Goal: Information Seeking & Learning: Learn about a topic

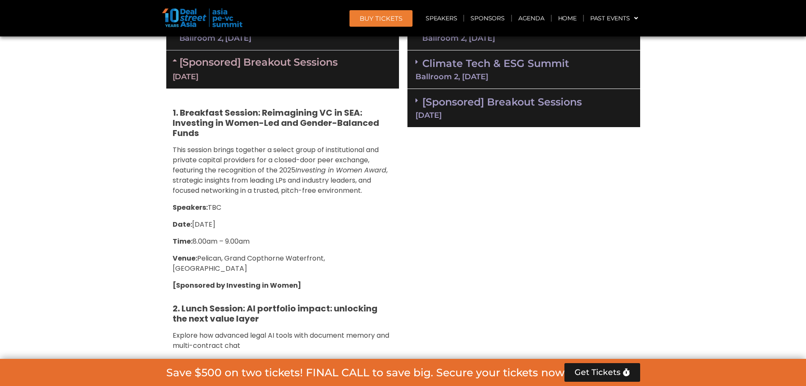
scroll to position [693, 0]
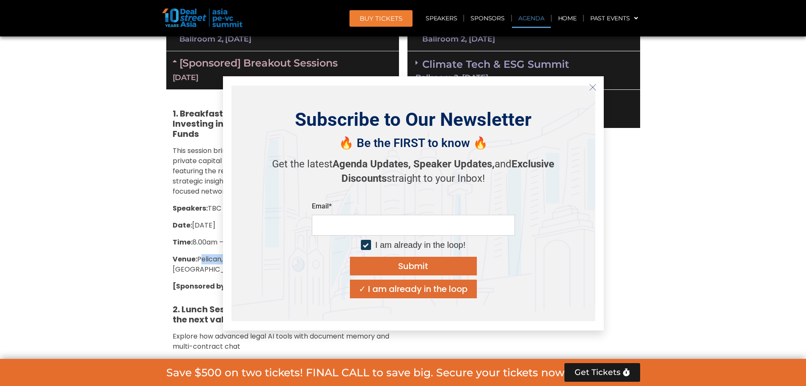
drag, startPoint x: 199, startPoint y: 259, endPoint x: 366, endPoint y: 257, distance: 166.8
drag, startPoint x: 592, startPoint y: 85, endPoint x: 579, endPoint y: 92, distance: 14.6
click at [592, 85] on icon "Close" at bounding box center [593, 87] width 8 height 8
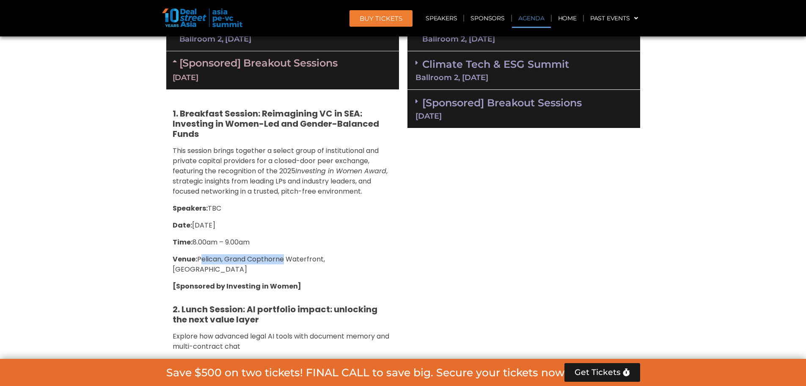
click at [201, 257] on span "Venue: [GEOGRAPHIC_DATA], [GEOGRAPHIC_DATA], [GEOGRAPHIC_DATA]" at bounding box center [249, 264] width 152 height 20
drag, startPoint x: 199, startPoint y: 260, endPoint x: 361, endPoint y: 250, distance: 162.4
copy span "Pelican, Grand Copthorne Waterfront, [GEOGRAPHIC_DATA]"
click at [269, 206] on p "Speakers: TBC" at bounding box center [283, 208] width 220 height 10
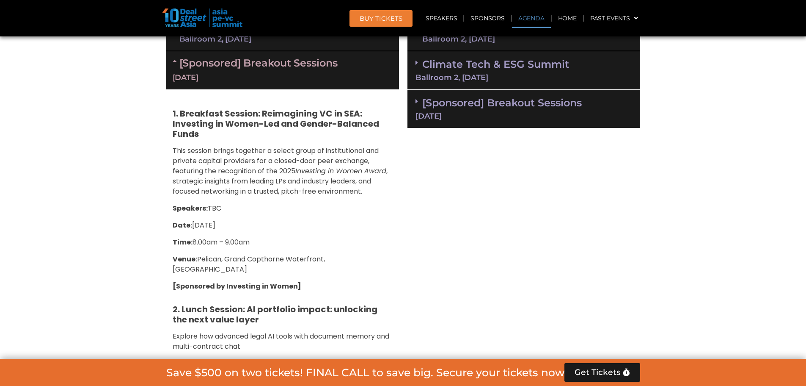
click at [243, 281] on strong "[Sponsored by Investing in Women]" at bounding box center [237, 286] width 129 height 10
copy div "[Sponsored by Investing in Women]"
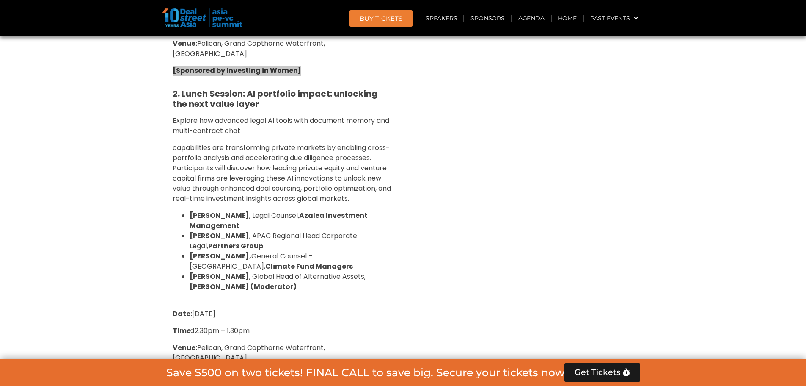
scroll to position [918, 0]
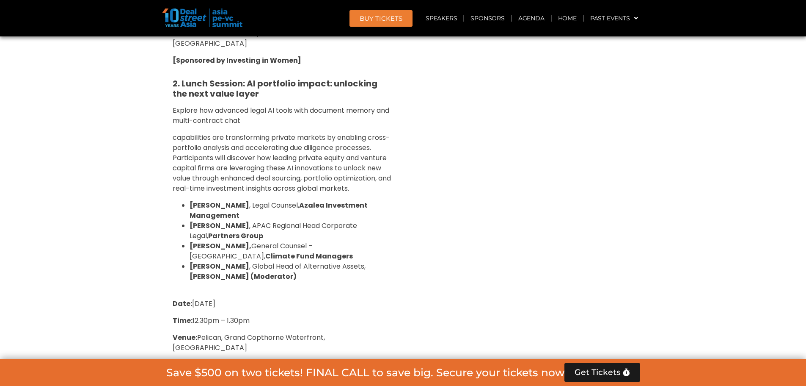
click at [177, 163] on span "capabilities are transforming private markets by enabling cross-portfolio analy…" at bounding box center [282, 162] width 218 height 61
drag, startPoint x: 182, startPoint y: 69, endPoint x: 243, endPoint y: 88, distance: 64.3
click at [243, 88] on h5 "2. Lunch Session: AI portfolio impact: unlocking the next value layer" at bounding box center [283, 88] width 220 height 20
copy strong "Lunch Session: AI portfolio impact: unlocking the next value layer"
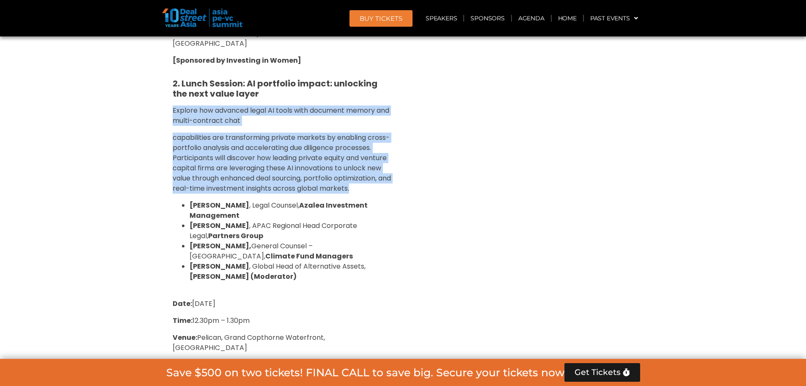
drag, startPoint x: 173, startPoint y: 99, endPoint x: 378, endPoint y: 179, distance: 220.5
click at [378, 179] on div "1. Breakfast Session: Reimagining VC in SEA: Investing in Women-Led and Gender-…" at bounding box center [282, 277] width 233 height 827
copy div "Explore how advanced legal AI tools with document memory and multi-contract cha…"
click at [272, 181] on span "capabilities are transforming private markets by enabling cross-portfolio analy…" at bounding box center [282, 162] width 218 height 61
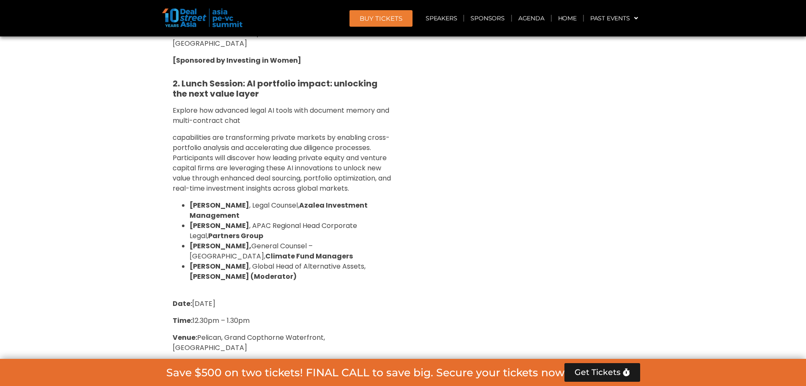
click at [260, 145] on span "capabilities are transforming private markets by enabling cross-portfolio analy…" at bounding box center [282, 162] width 218 height 61
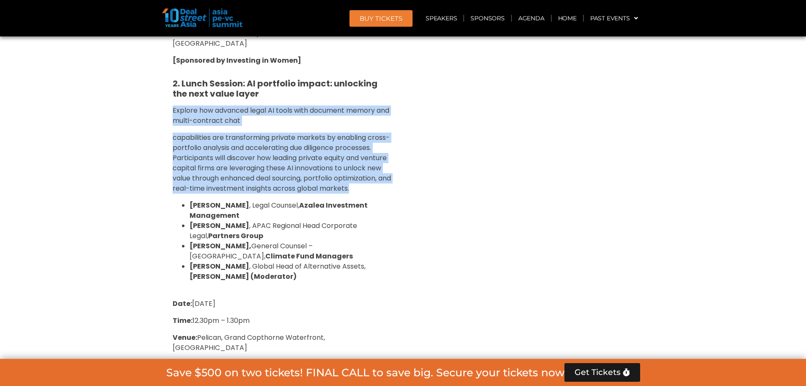
drag, startPoint x: 172, startPoint y: 98, endPoint x: 369, endPoint y: 179, distance: 212.9
click at [369, 179] on div "1. Breakfast Session: Reimagining VC in SEA: Investing in Women-Led and Gender-…" at bounding box center [282, 277] width 233 height 827
copy div "Explore how advanced legal AI tools with document memory and multi-contract cha…"
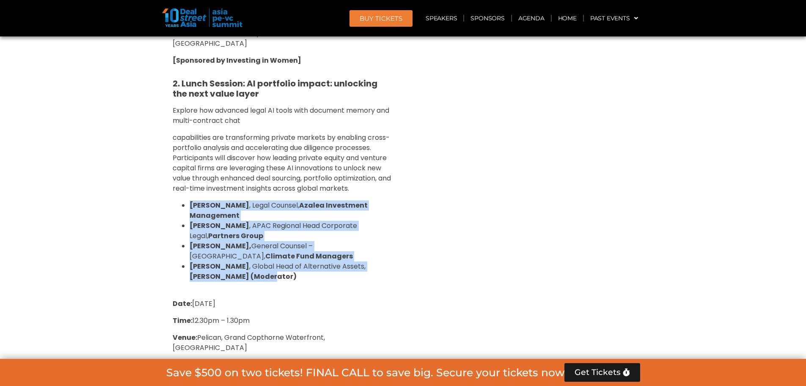
drag, startPoint x: 189, startPoint y: 196, endPoint x: 237, endPoint y: 270, distance: 88.0
click at [237, 270] on ul "[PERSON_NAME] , Legal Counsel, Azalea Investment Management [PERSON_NAME] , APA…" at bounding box center [283, 240] width 220 height 81
copy ul "[PERSON_NAME] , Legal Counsel, Azalea Investment Management [PERSON_NAME] , APA…"
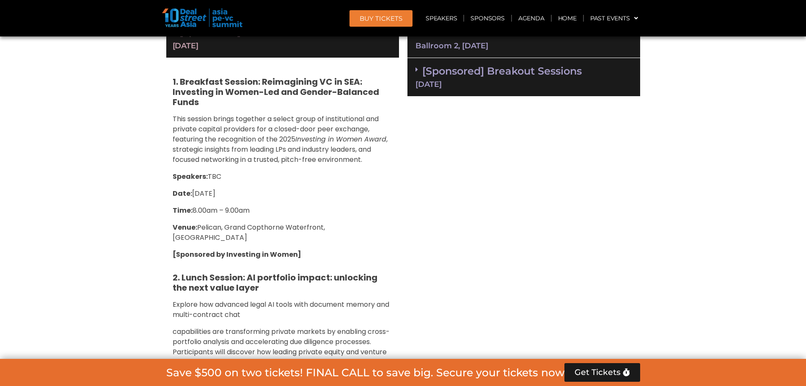
scroll to position [693, 0]
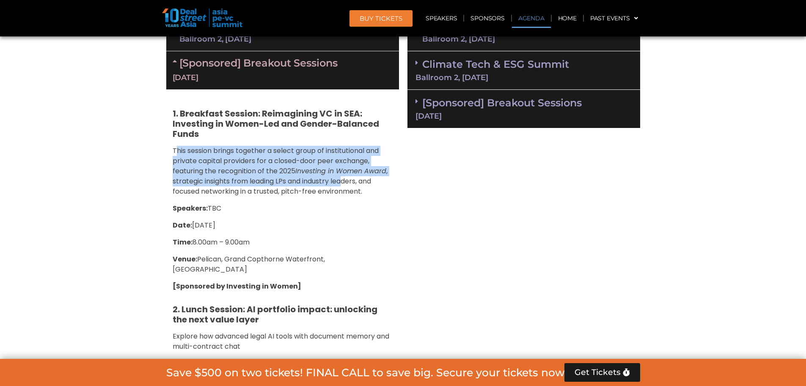
drag, startPoint x: 174, startPoint y: 149, endPoint x: 350, endPoint y: 184, distance: 179.0
click at [346, 183] on p "This session brings together a select group of institutional and private capita…" at bounding box center [283, 171] width 220 height 51
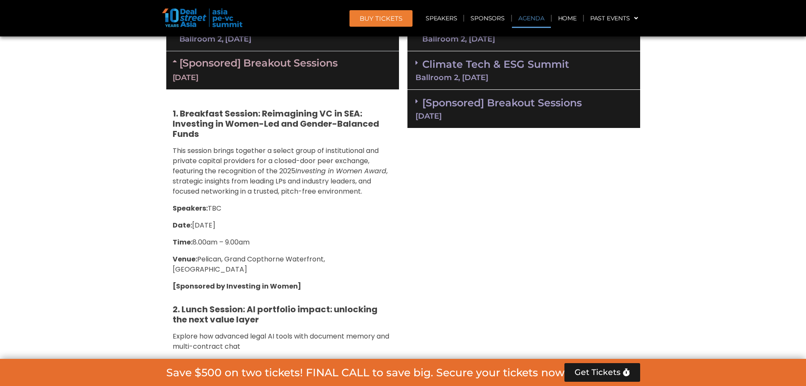
click at [364, 187] on p "This session brings together a select group of institutional and private capita…" at bounding box center [283, 171] width 220 height 51
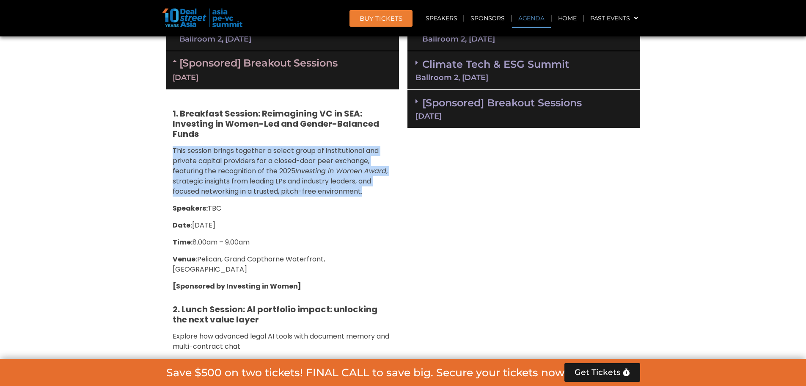
drag, startPoint x: 369, startPoint y: 192, endPoint x: 168, endPoint y: 149, distance: 204.7
copy p "This session brings together a select group of institutional and private capita…"
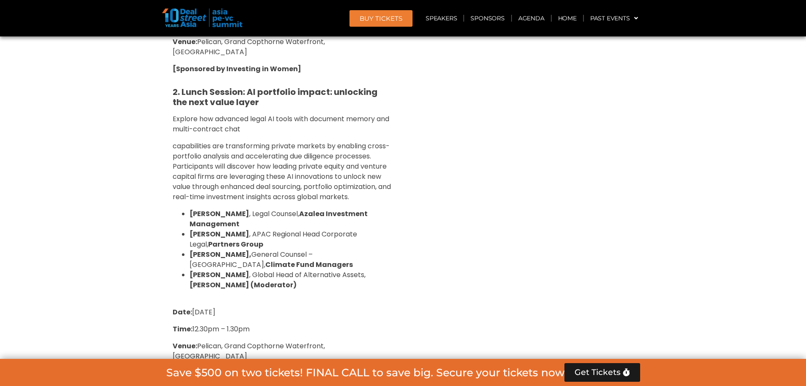
scroll to position [918, 0]
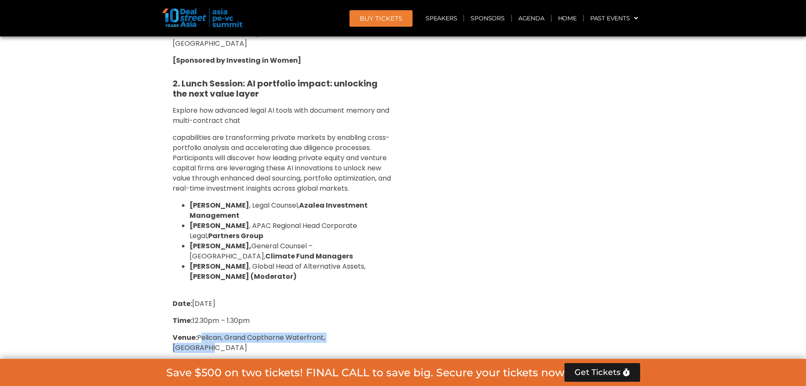
drag, startPoint x: 199, startPoint y: 324, endPoint x: 369, endPoint y: 328, distance: 170.6
click at [369, 332] on p "Venue: [GEOGRAPHIC_DATA], [GEOGRAPHIC_DATA], [GEOGRAPHIC_DATA]" at bounding box center [283, 342] width 220 height 20
copy span "Pelican, Grand Copthorne Waterfront, [GEOGRAPHIC_DATA]"
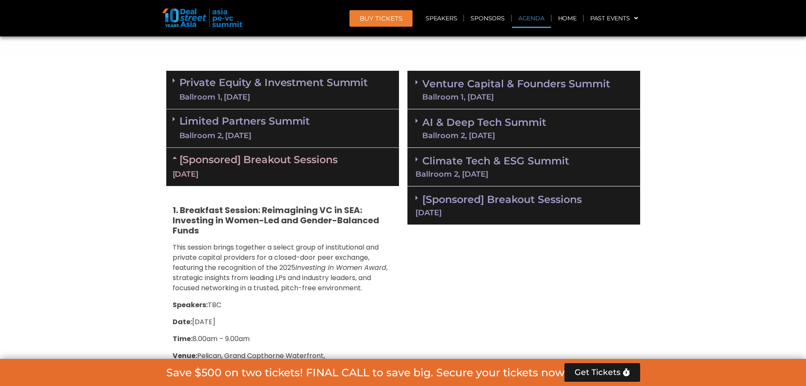
scroll to position [524, 0]
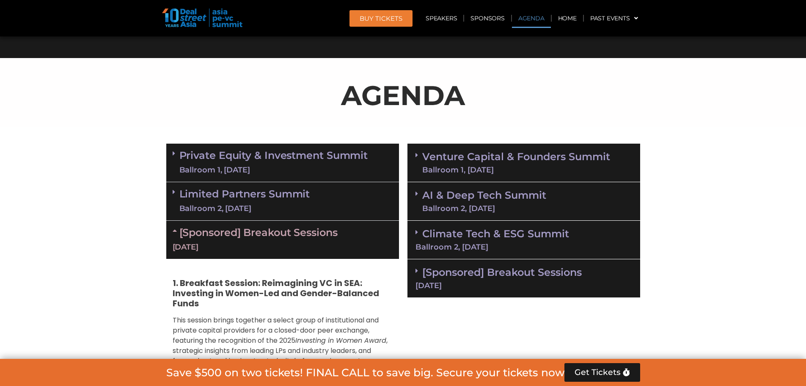
click at [259, 162] on link "Private Equity & Investment Summit Ballroom 1, [DATE]" at bounding box center [273, 162] width 189 height 25
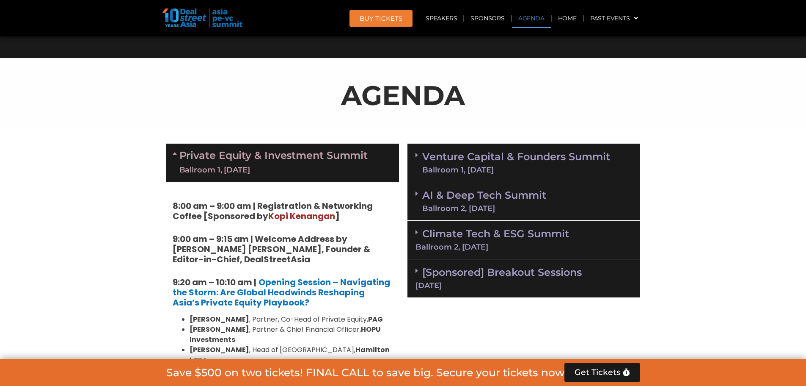
click at [259, 162] on link "Private Equity & Investment Summit Ballroom 1, [DATE]" at bounding box center [273, 162] width 189 height 25
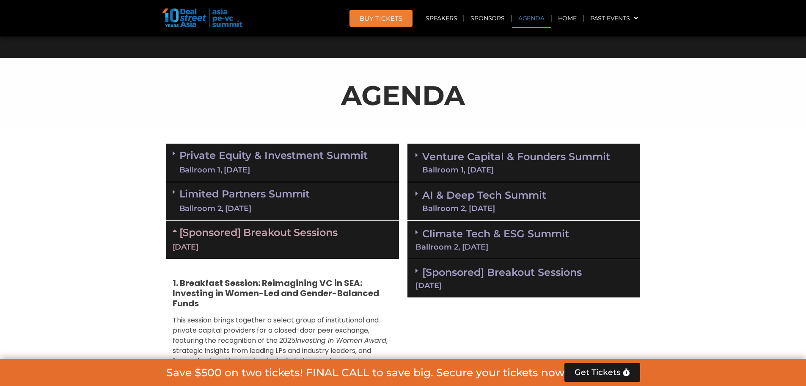
click at [259, 162] on link "Private Equity & Investment Summit Ballroom 1, [DATE]" at bounding box center [273, 162] width 189 height 25
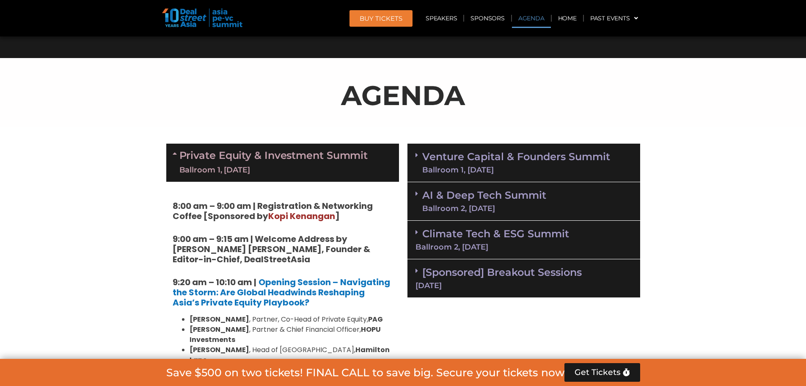
click at [259, 162] on link "Private Equity & Investment Summit Ballroom 1, [DATE]" at bounding box center [273, 162] width 189 height 25
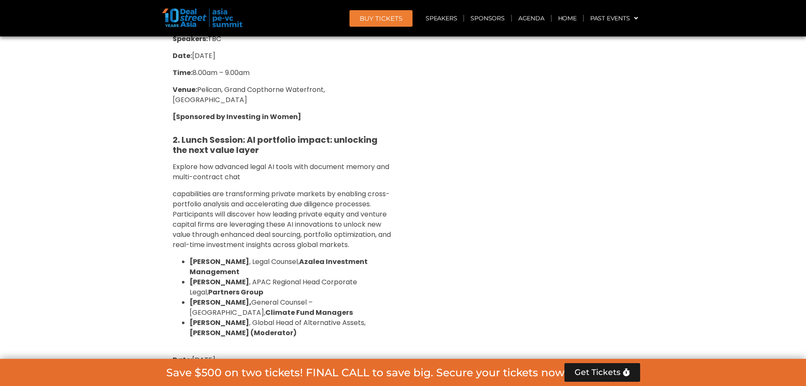
scroll to position [918, 0]
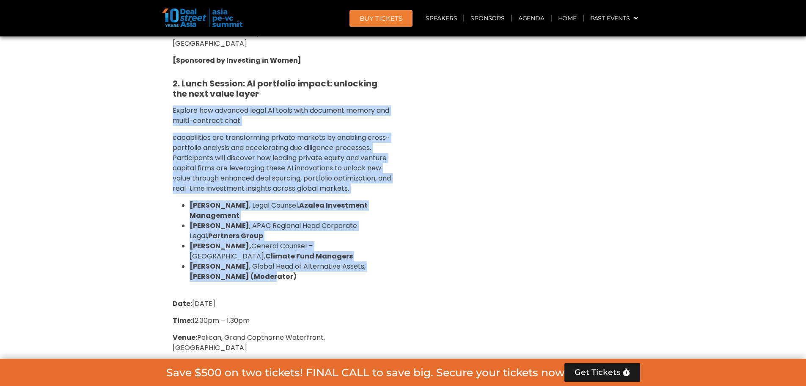
drag, startPoint x: 174, startPoint y: 99, endPoint x: 251, endPoint y: 263, distance: 181.4
click at [251, 263] on div "1. Breakfast Session: Reimagining VC in SEA: Investing in Women-Led and Gender-…" at bounding box center [282, 277] width 233 height 827
copy div "Explore how advanced legal AI tools with document memory and multi-contract cha…"
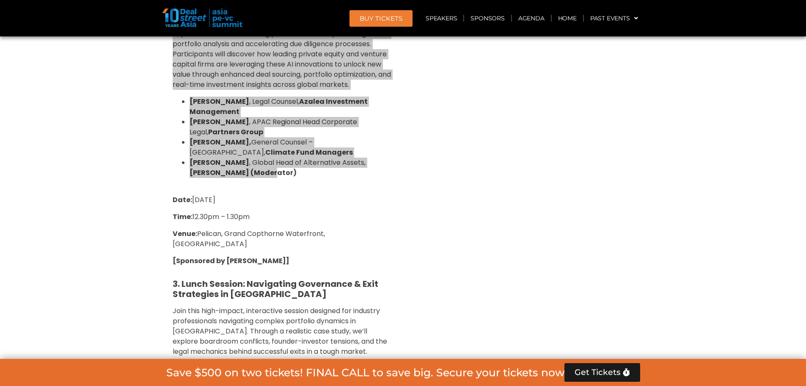
scroll to position [1031, 0]
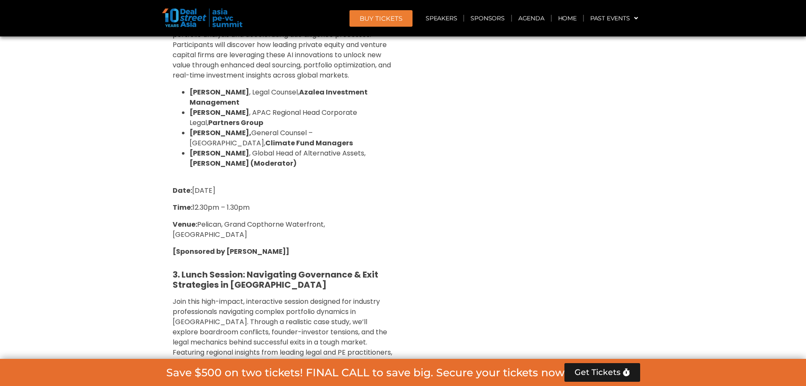
click at [206, 246] on strong "[Sponsored by [PERSON_NAME]]" at bounding box center [231, 251] width 117 height 10
copy div "[Sponsored by [PERSON_NAME]]"
click at [309, 268] on strong "3. Lunch Session: Navigating Governance & Exit Strategies in [GEOGRAPHIC_DATA]" at bounding box center [276, 279] width 206 height 22
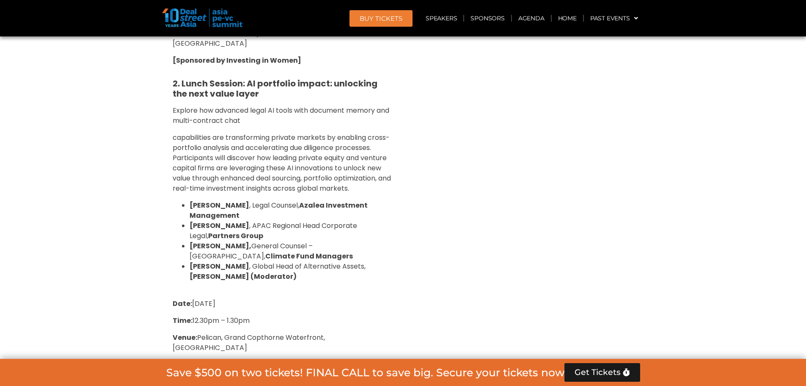
click at [218, 159] on span "capabilities are transforming private markets by enabling cross-portfolio analy…" at bounding box center [282, 162] width 218 height 61
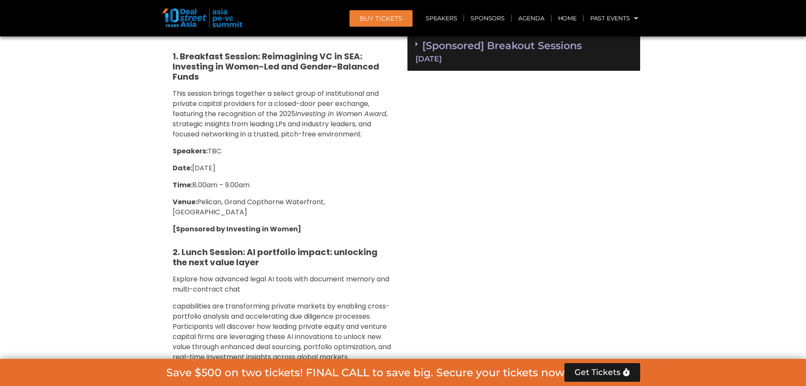
scroll to position [749, 0]
click at [185, 118] on span "This session brings together a select group of institutional and private capita…" at bounding box center [276, 104] width 206 height 30
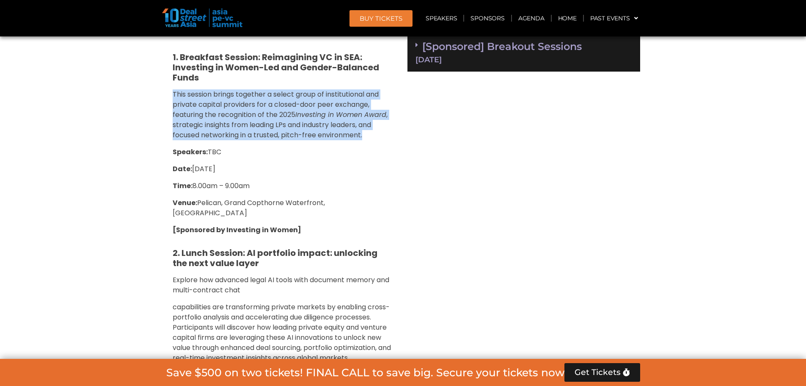
click at [185, 118] on span "This session brings together a select group of institutional and private capita…" at bounding box center [276, 104] width 206 height 30
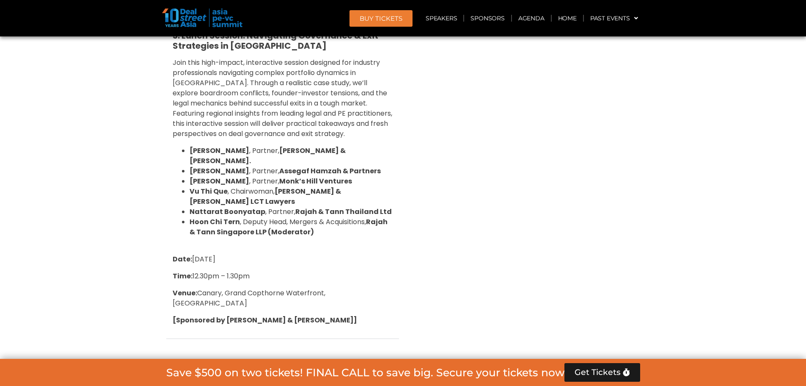
scroll to position [1201, 0]
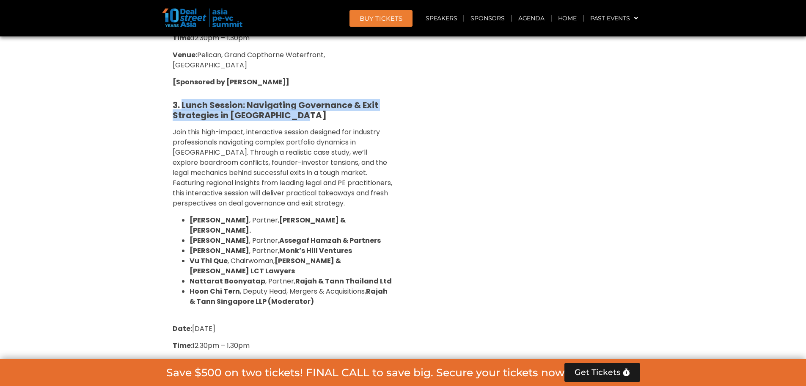
drag, startPoint x: 182, startPoint y: 81, endPoint x: 304, endPoint y: 93, distance: 122.5
click at [304, 100] on h5 "3. Lunch Session: Navigating Governance & Exit Strategies in [GEOGRAPHIC_DATA]" at bounding box center [283, 110] width 220 height 20
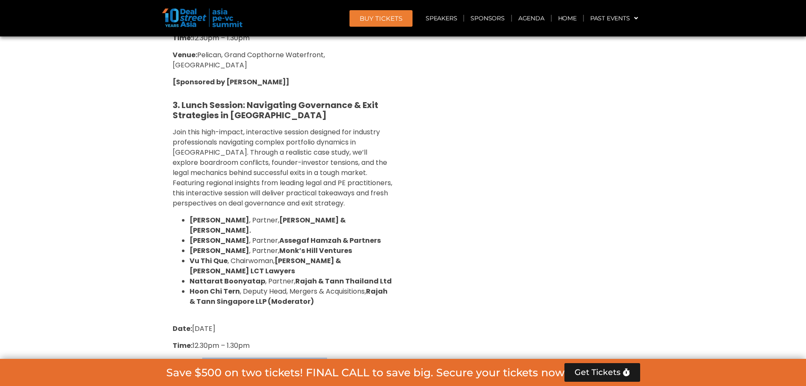
drag, startPoint x: 200, startPoint y: 331, endPoint x: 362, endPoint y: 331, distance: 162.1
click at [362, 357] on p "Venue: [GEOGRAPHIC_DATA], [GEOGRAPHIC_DATA], [GEOGRAPHIC_DATA]" at bounding box center [283, 367] width 220 height 20
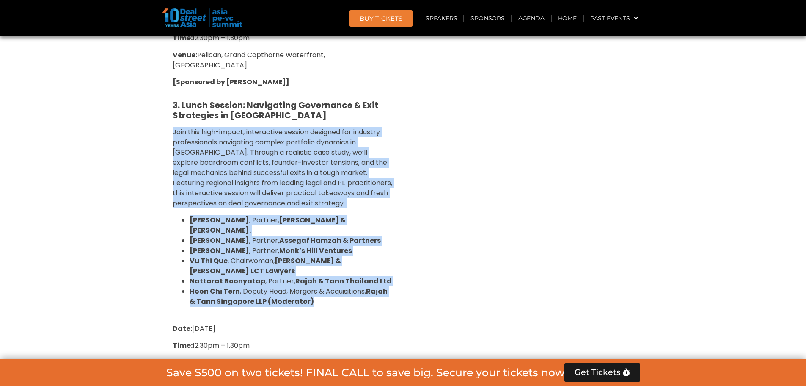
drag, startPoint x: 172, startPoint y: 108, endPoint x: 316, endPoint y: 274, distance: 220.2
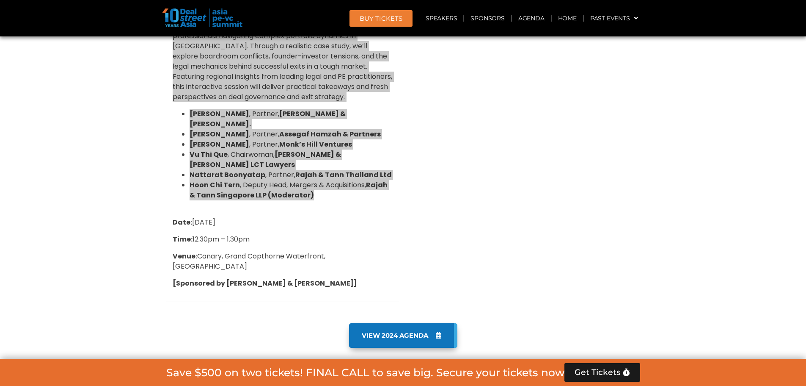
scroll to position [1314, 0]
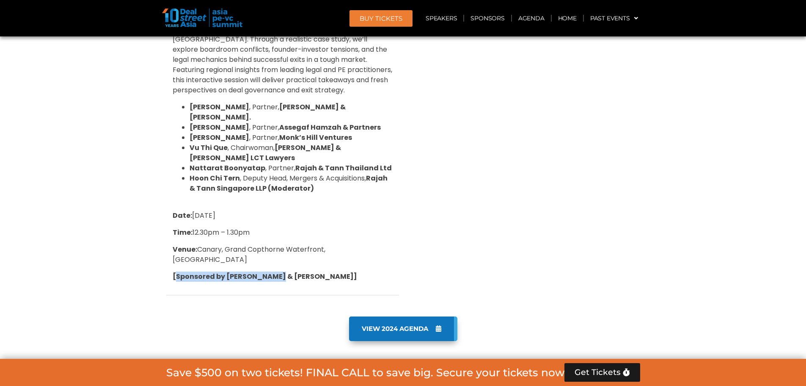
drag, startPoint x: 178, startPoint y: 235, endPoint x: 281, endPoint y: 238, distance: 103.3
click at [280, 271] on p "[Sponsored by [PERSON_NAME] & [PERSON_NAME]]" at bounding box center [283, 276] width 220 height 10
click at [281, 271] on p "[Sponsored by [PERSON_NAME] & [PERSON_NAME]]" at bounding box center [283, 276] width 220 height 10
drag, startPoint x: 284, startPoint y: 237, endPoint x: 169, endPoint y: 239, distance: 114.7
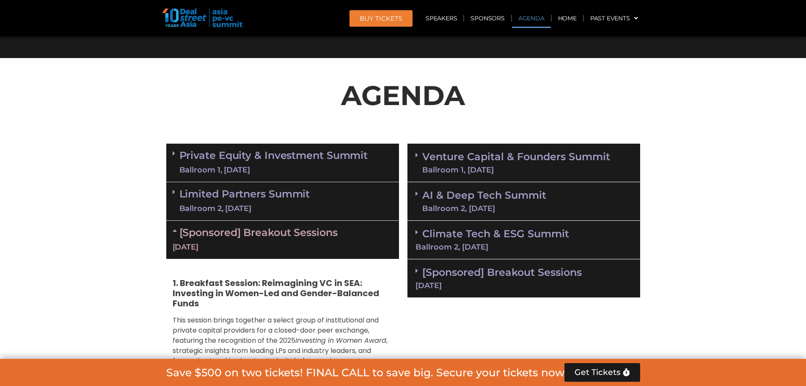
click at [446, 267] on link "[Sponsored] Breakout Sessions [DATE]" at bounding box center [524, 277] width 217 height 23
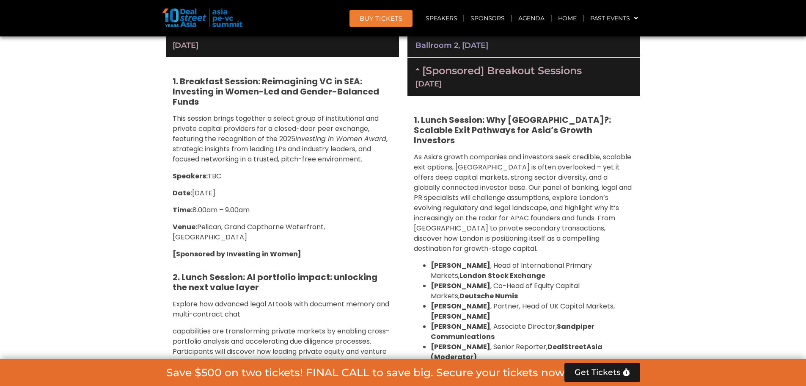
scroll to position [749, 0]
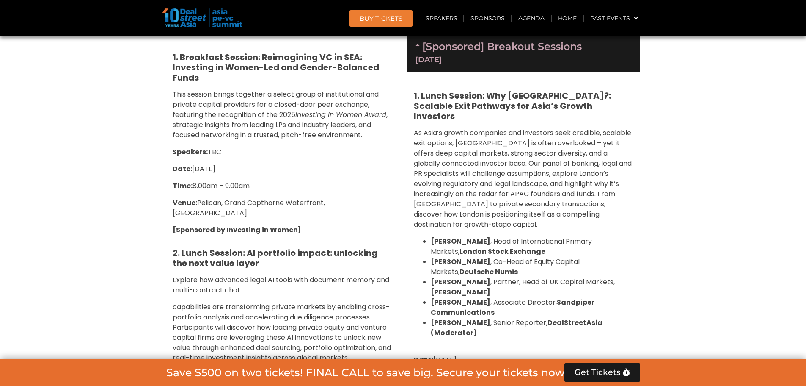
click at [382, 165] on p "Date: [DATE]" at bounding box center [283, 169] width 220 height 10
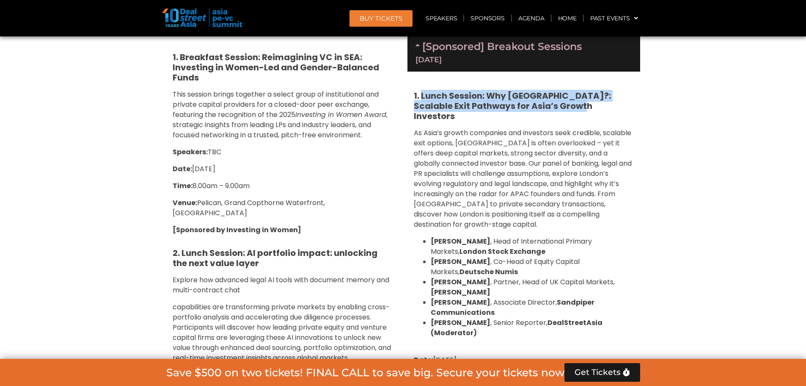
drag, startPoint x: 430, startPoint y: 96, endPoint x: 582, endPoint y: 105, distance: 151.3
click at [582, 105] on h5 "1. Lunch Session: Why [GEOGRAPHIC_DATA]?: Scalable Exit Pathways for Asia’s Gro…" at bounding box center [524, 106] width 220 height 30
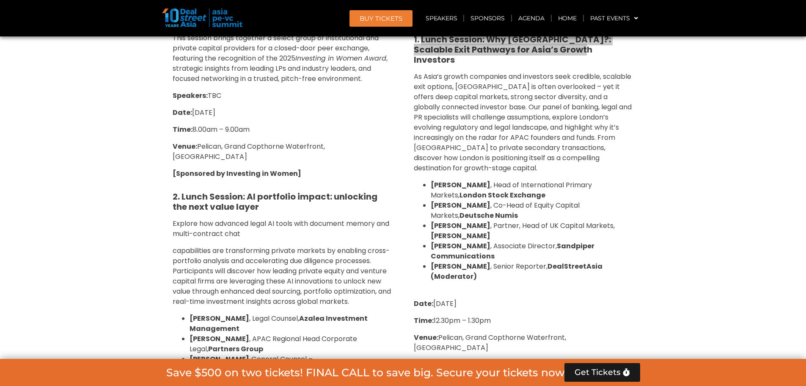
scroll to position [806, 0]
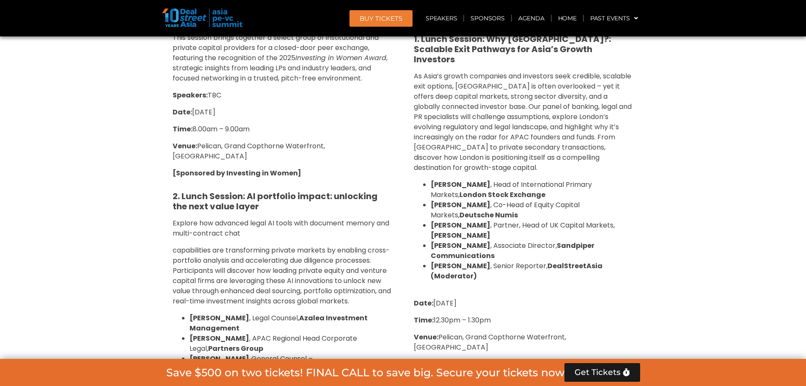
drag, startPoint x: 414, startPoint y: 334, endPoint x: 440, endPoint y: 319, distance: 30.2
click at [418, 359] on strong "[Sponsored by London Stock Exchange]" at bounding box center [485, 364] width 143 height 10
drag, startPoint x: 440, startPoint y: 317, endPoint x: 606, endPoint y: 317, distance: 166.3
click at [606, 332] on p "Venue: [GEOGRAPHIC_DATA], [GEOGRAPHIC_DATA], [GEOGRAPHIC_DATA]" at bounding box center [524, 342] width 220 height 20
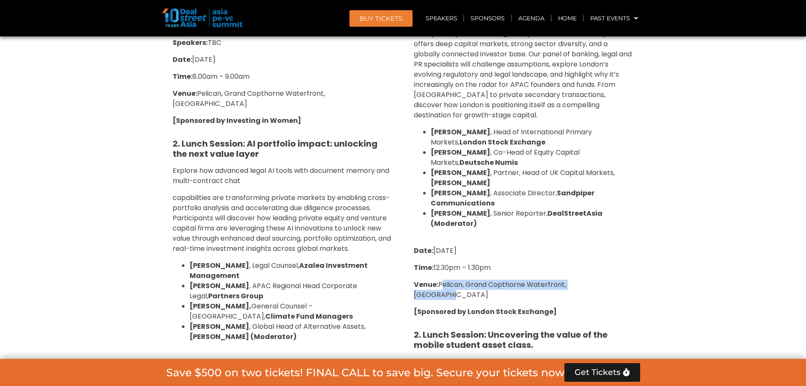
scroll to position [861, 0]
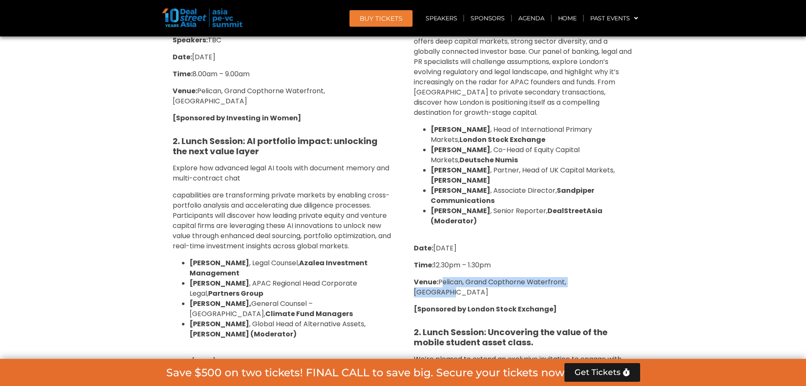
click at [452, 277] on span "Venue: [GEOGRAPHIC_DATA], [GEOGRAPHIC_DATA], [GEOGRAPHIC_DATA]" at bounding box center [490, 287] width 152 height 20
click at [439, 277] on span "Venue: [GEOGRAPHIC_DATA], [GEOGRAPHIC_DATA], [GEOGRAPHIC_DATA]" at bounding box center [490, 287] width 152 height 20
drag, startPoint x: 452, startPoint y: 262, endPoint x: 604, endPoint y: 264, distance: 152.0
click at [604, 277] on p "Venue: [GEOGRAPHIC_DATA], [GEOGRAPHIC_DATA], [GEOGRAPHIC_DATA]" at bounding box center [524, 287] width 220 height 20
